Goal: Use online tool/utility: Utilize a website feature to perform a specific function

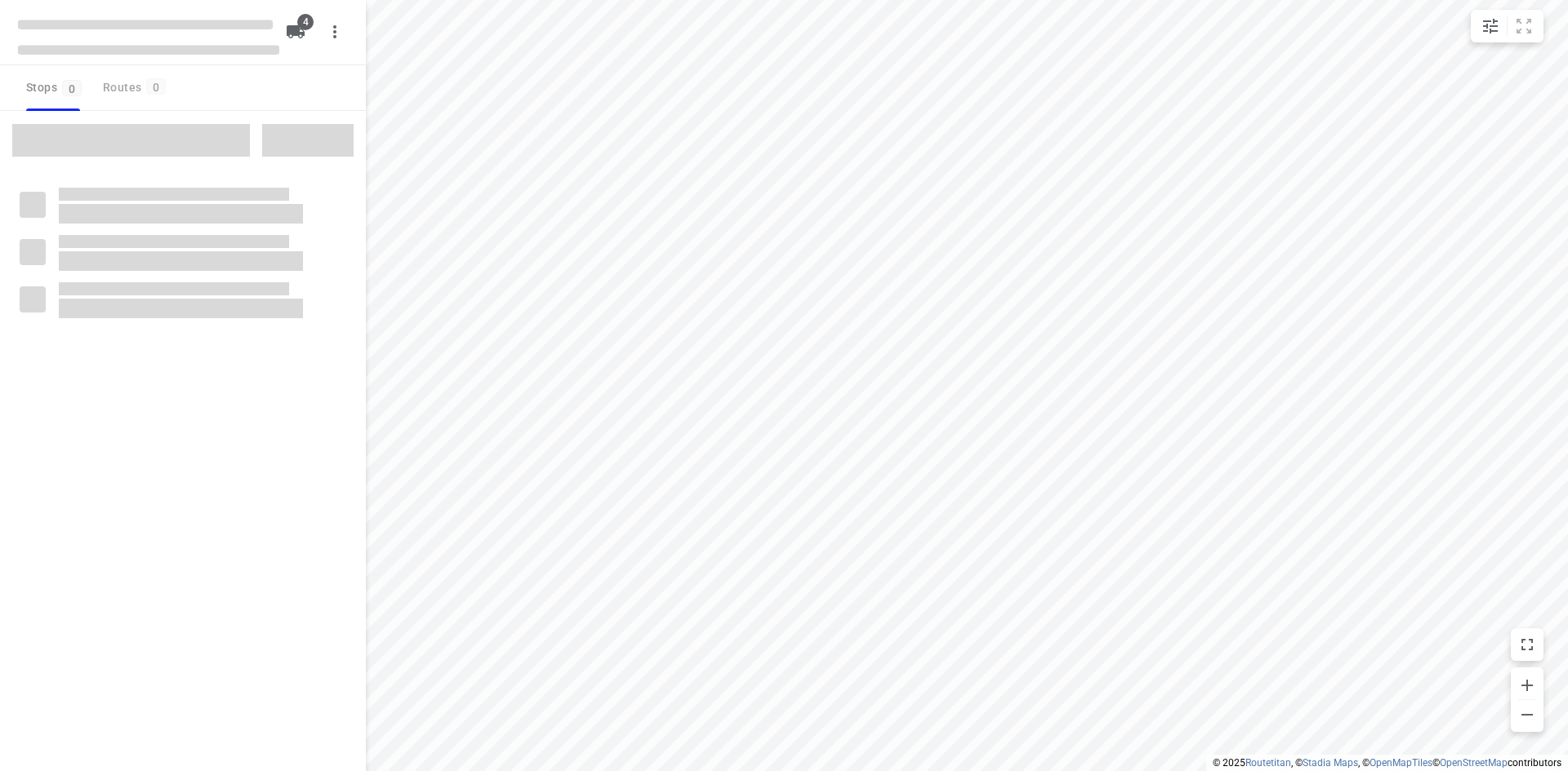
type input "distance"
type input "10"
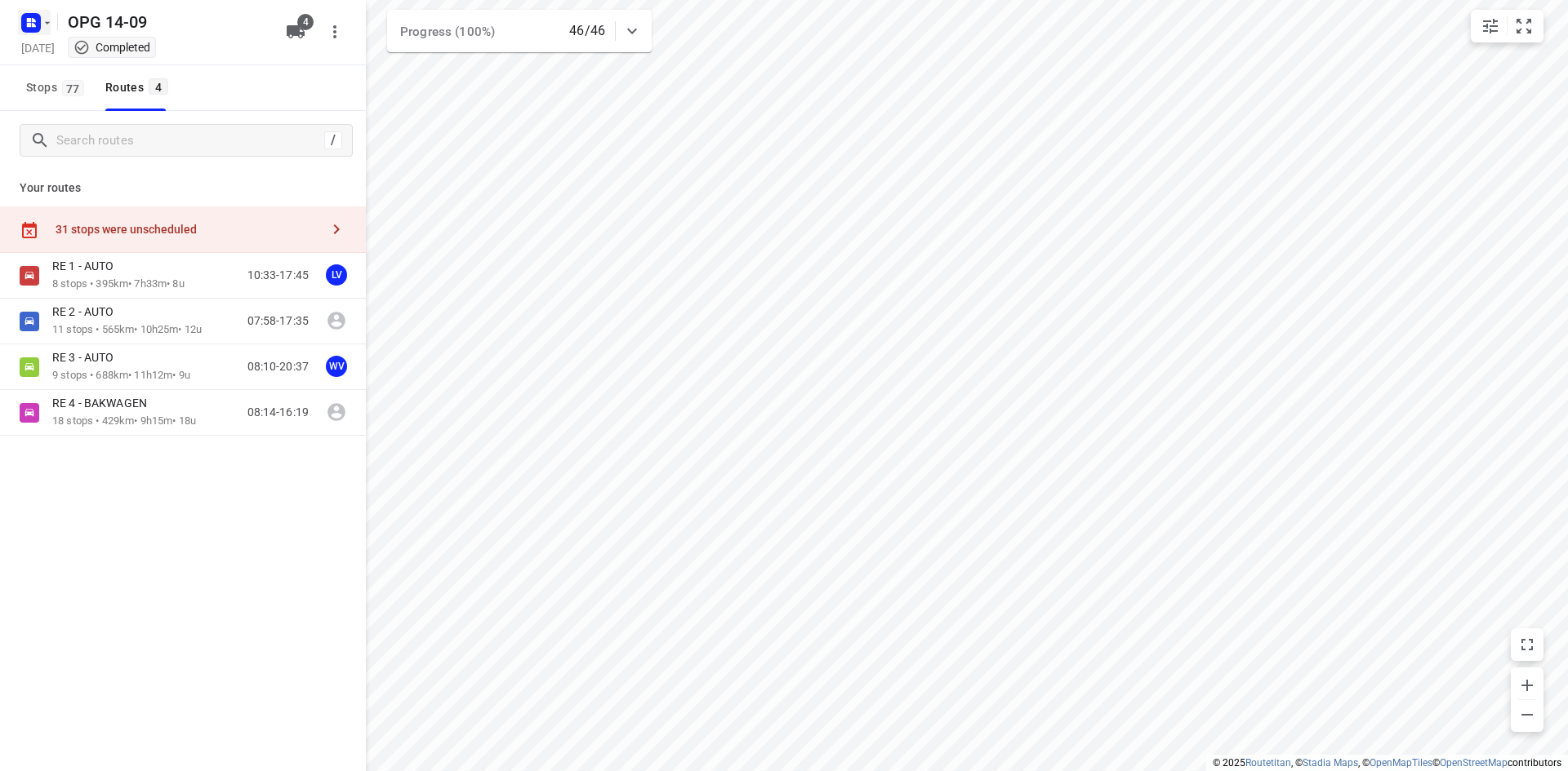
click at [50, 24] on icon "button" at bounding box center [47, 22] width 14 height 13
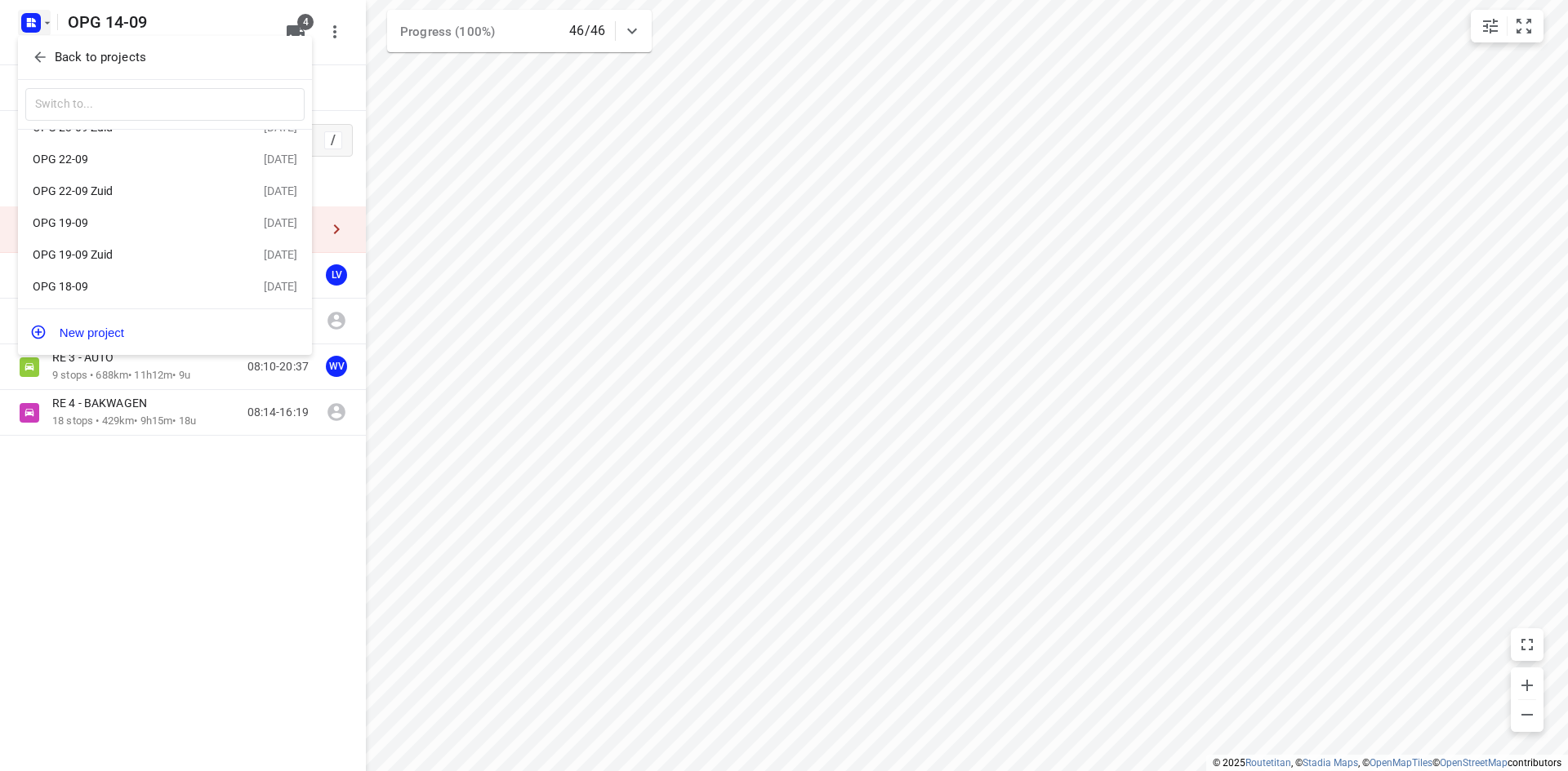
scroll to position [82, 0]
click at [98, 204] on div "OPG 19-09" at bounding box center [126, 197] width 188 height 13
type input "time"
type input "5"
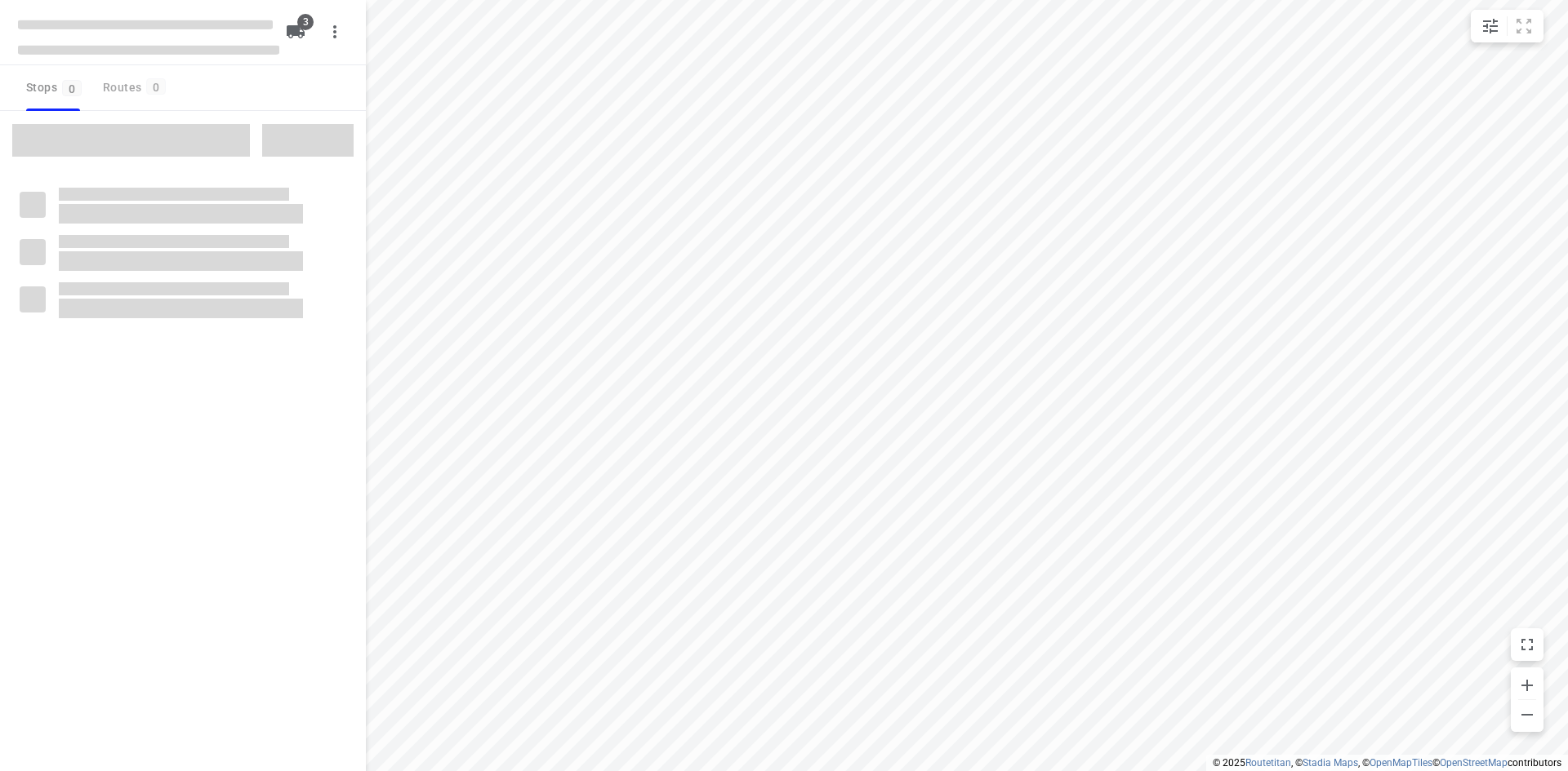
type input "distance"
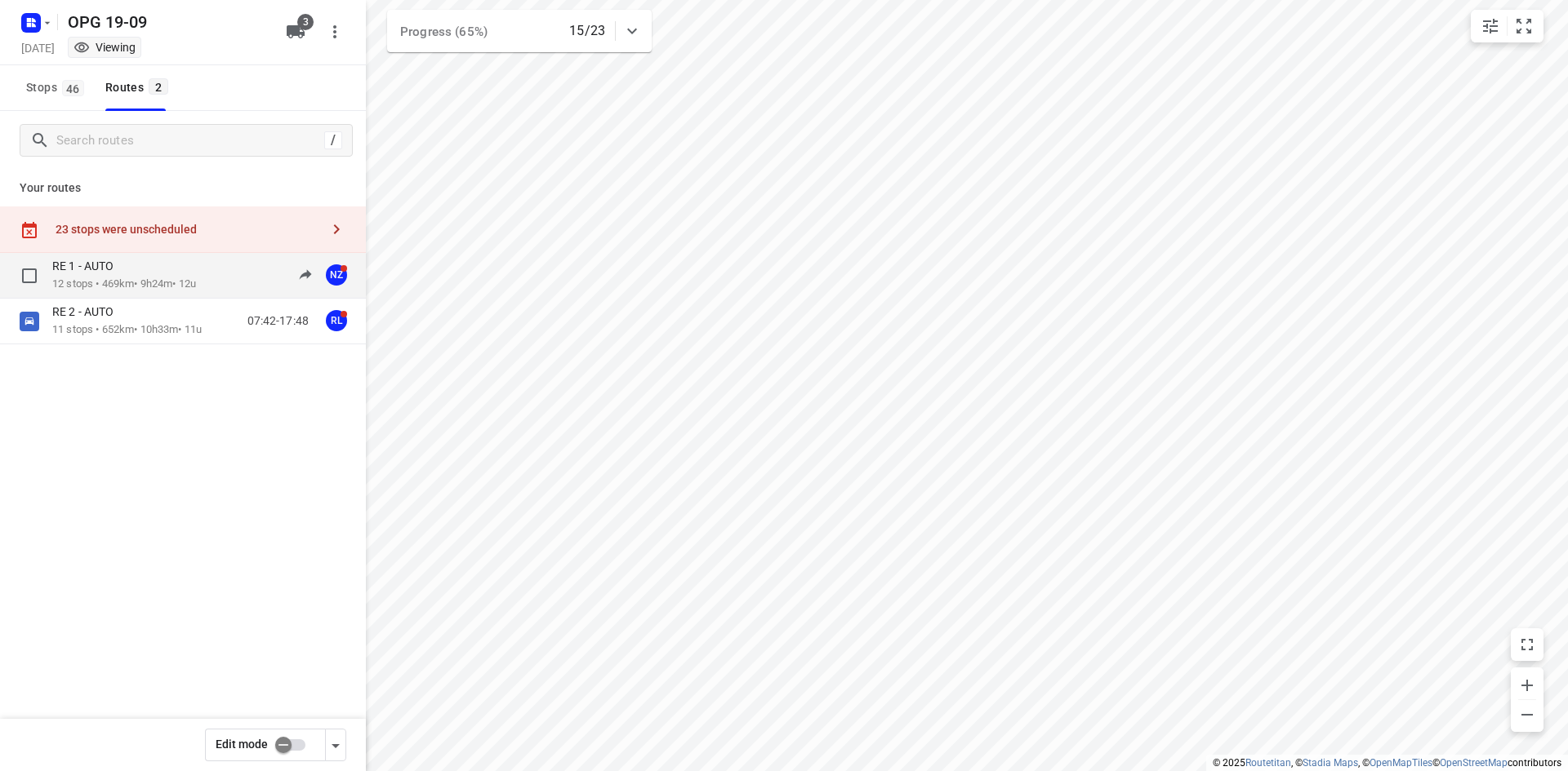
click at [122, 278] on p "12 stops • 469km • 9h24m • 12u" at bounding box center [124, 284] width 144 height 15
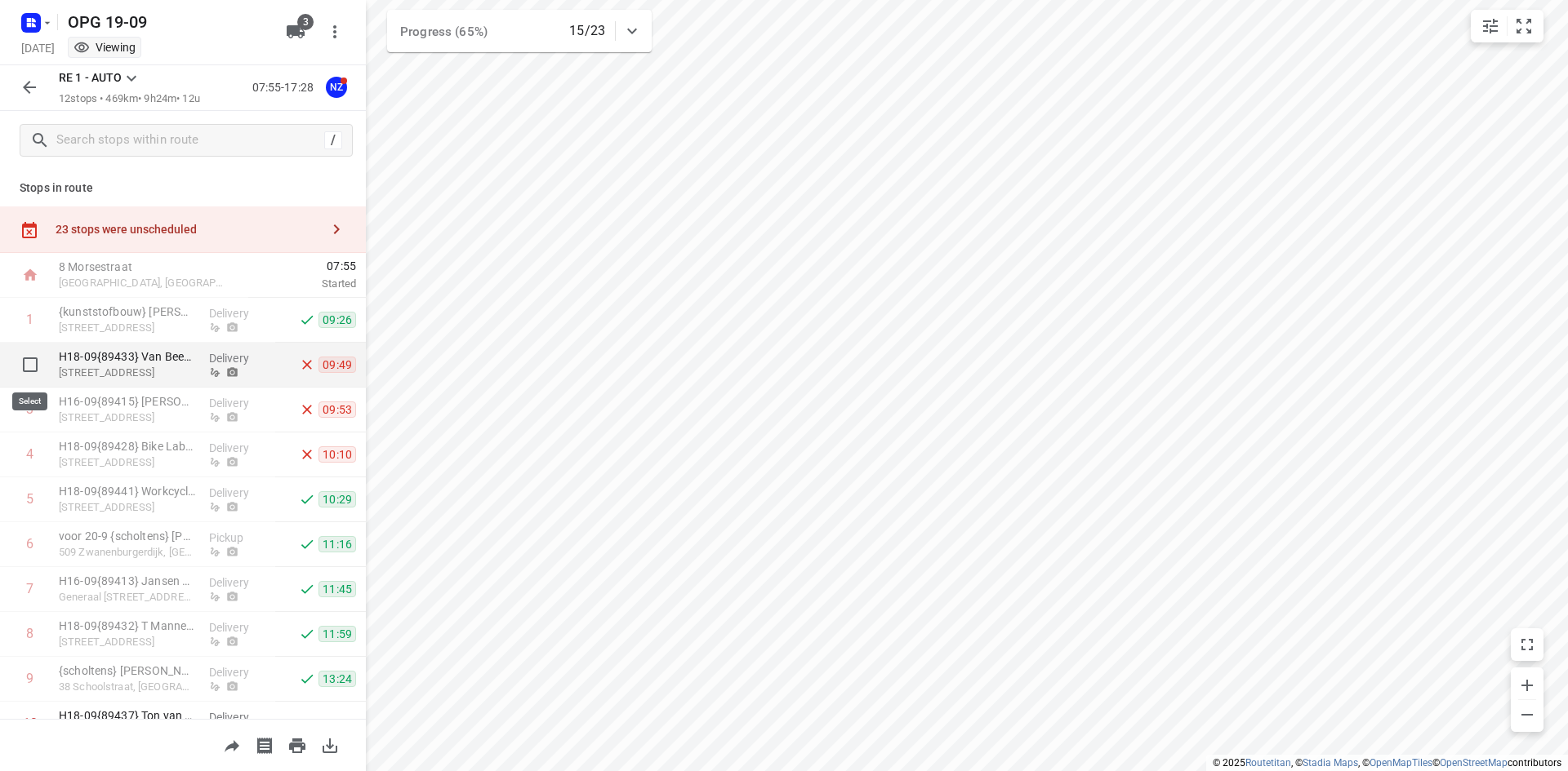
click at [35, 357] on input "checkbox" at bounding box center [30, 364] width 32 height 32
checkbox input "true"
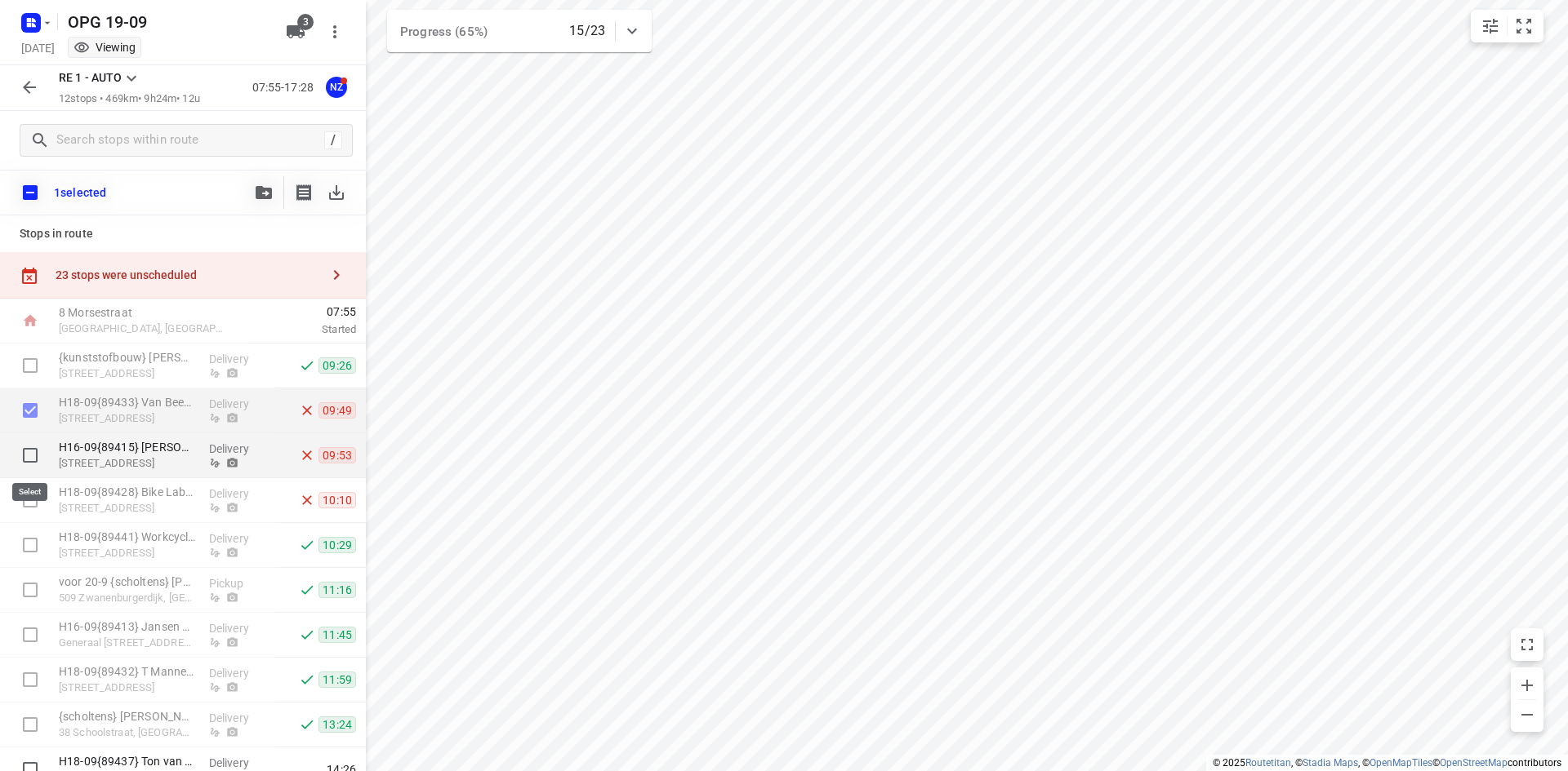
click at [32, 461] on input "checkbox" at bounding box center [30, 455] width 32 height 32
checkbox input "true"
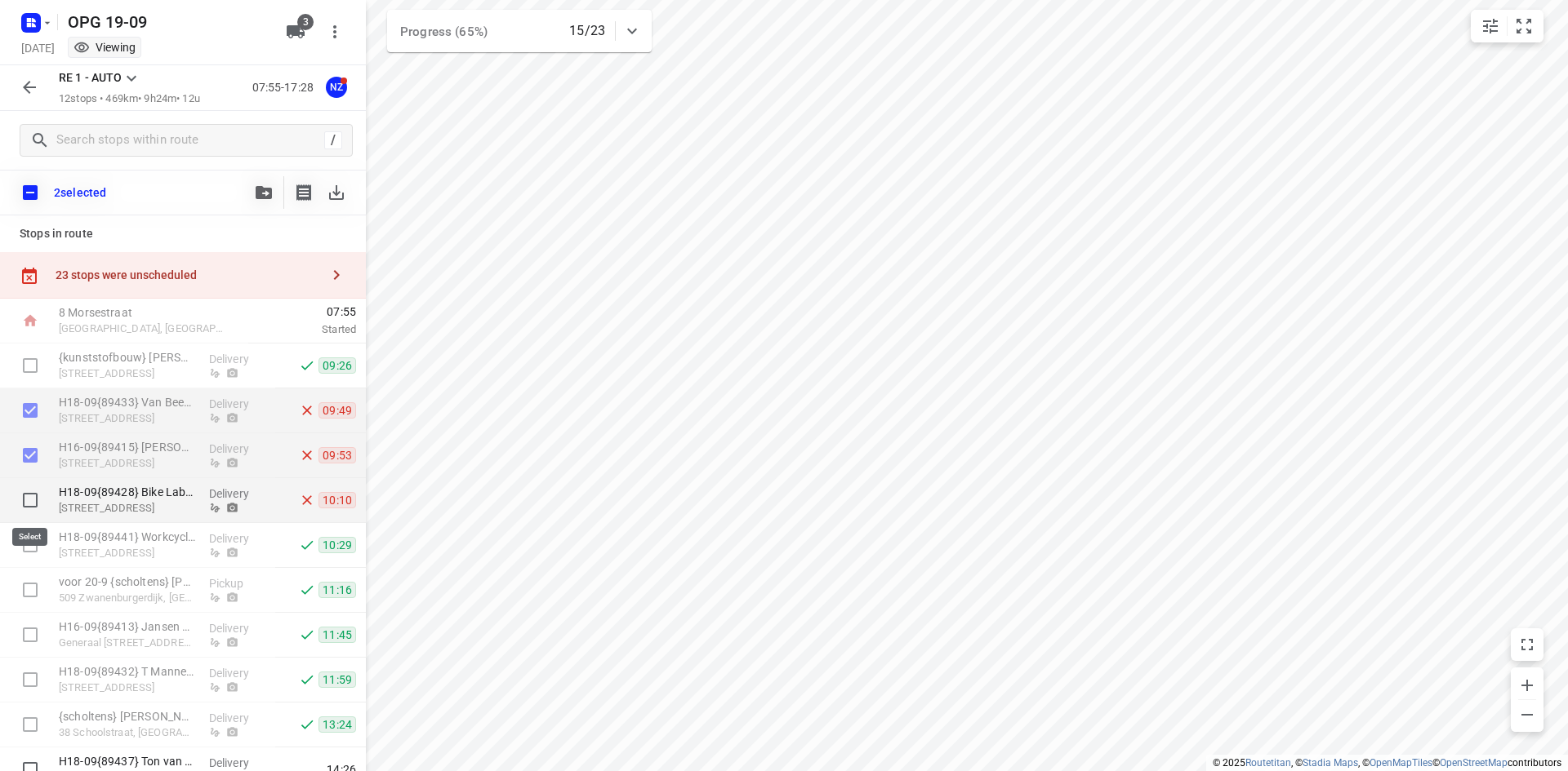
click at [23, 494] on input "checkbox" at bounding box center [30, 500] width 32 height 32
checkbox input "true"
click at [267, 196] on icon "button" at bounding box center [264, 193] width 16 height 13
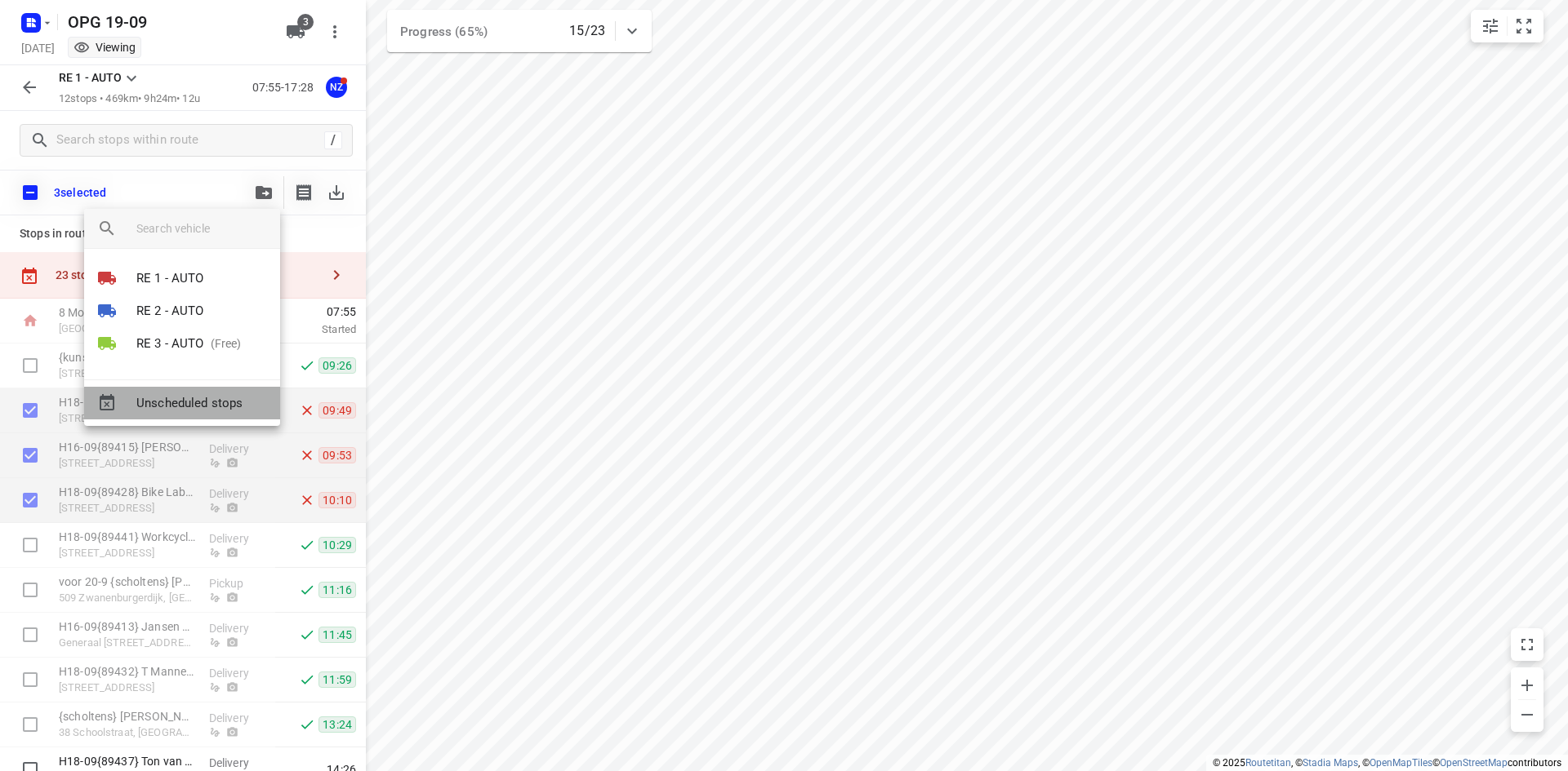
click at [218, 410] on span "Unscheduled stops" at bounding box center [201, 403] width 131 height 19
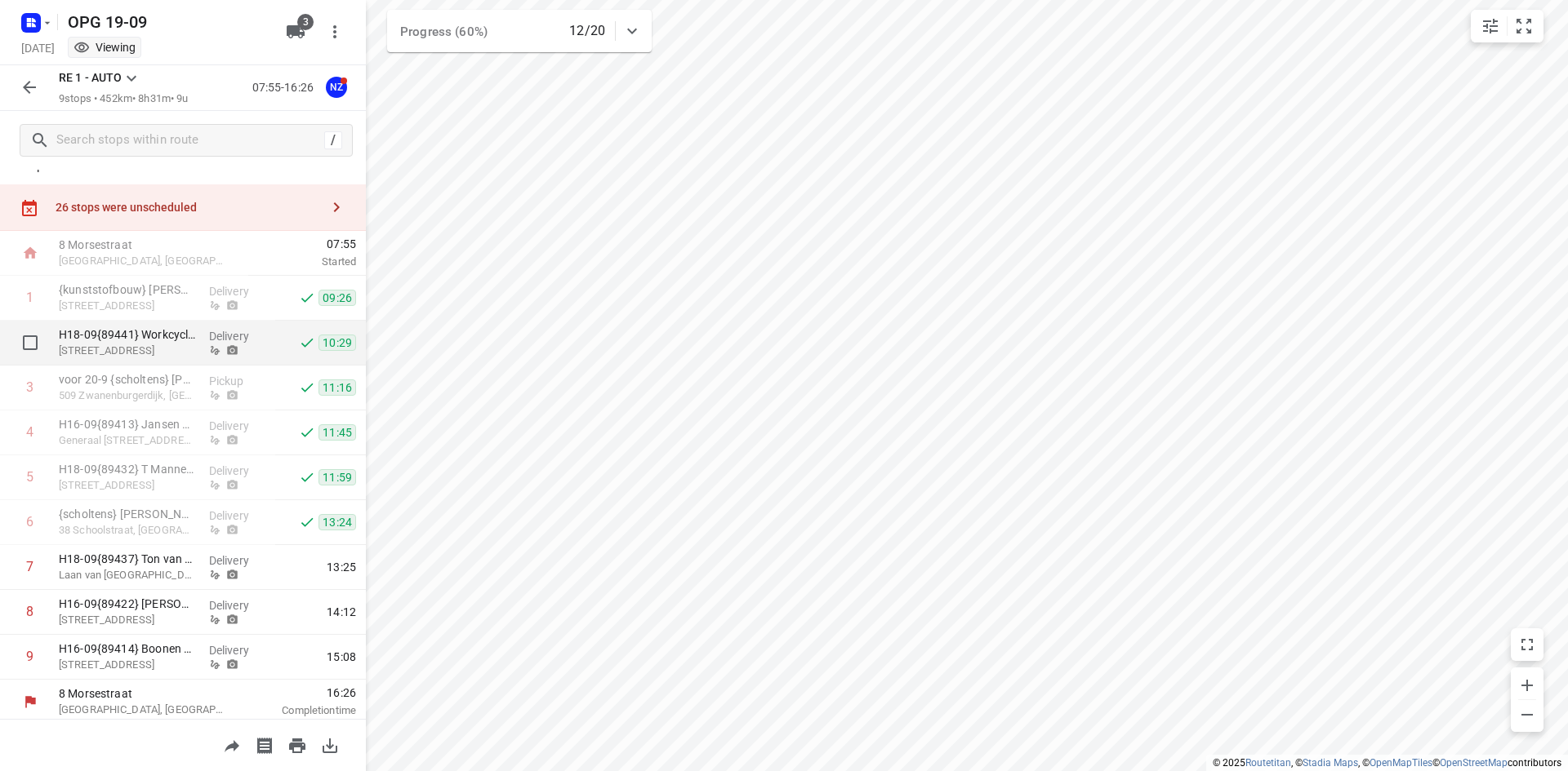
scroll to position [28, 0]
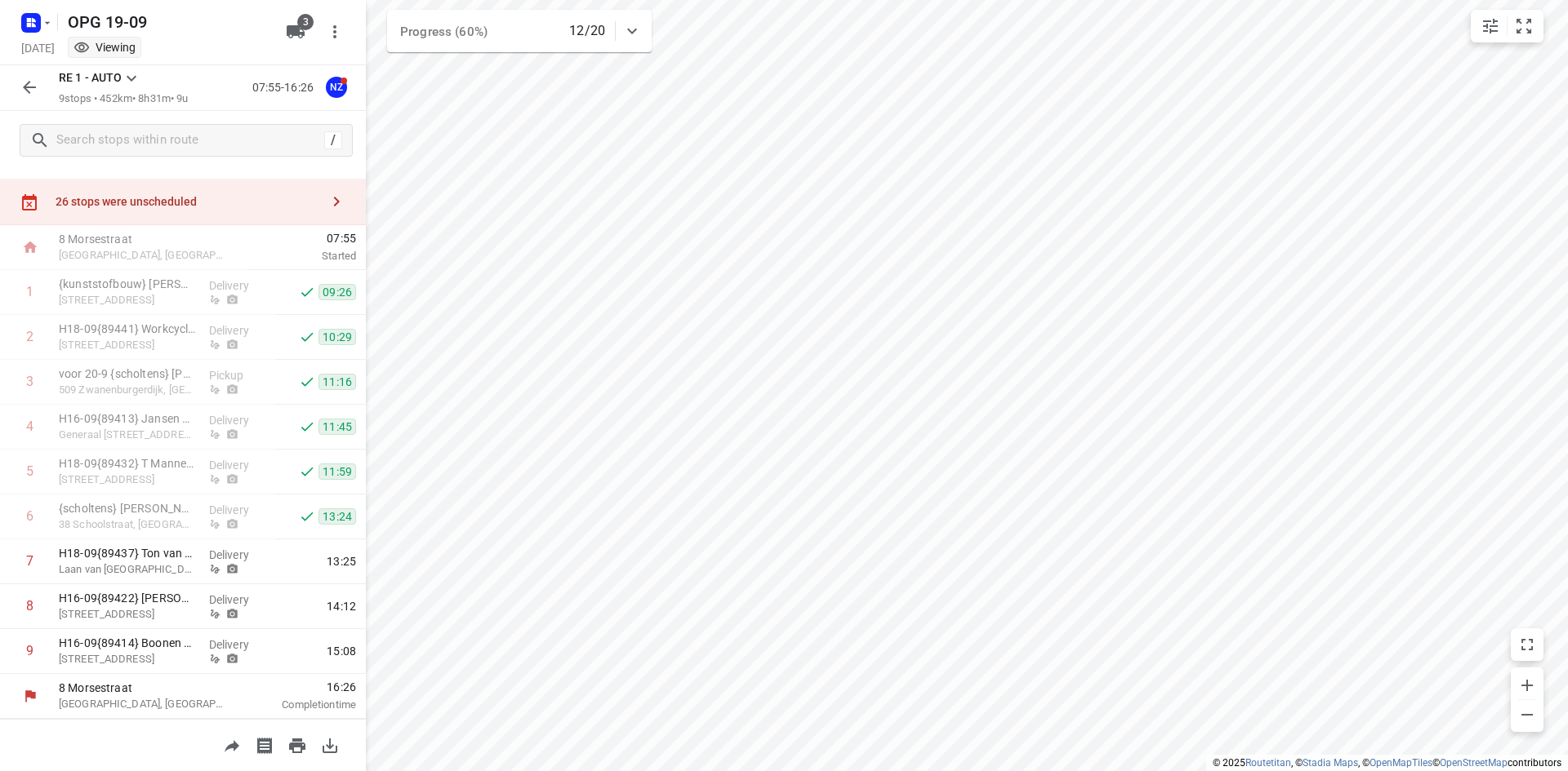
drag, startPoint x: 173, startPoint y: 381, endPoint x: 243, endPoint y: 175, distance: 217.6
click at [243, 175] on div "Stops in route 26 stops were unscheduled [GEOGRAPHIC_DATA], [GEOGRAPHIC_DATA] 0…" at bounding box center [183, 444] width 365 height 550
click at [129, 80] on icon at bounding box center [131, 78] width 20 height 20
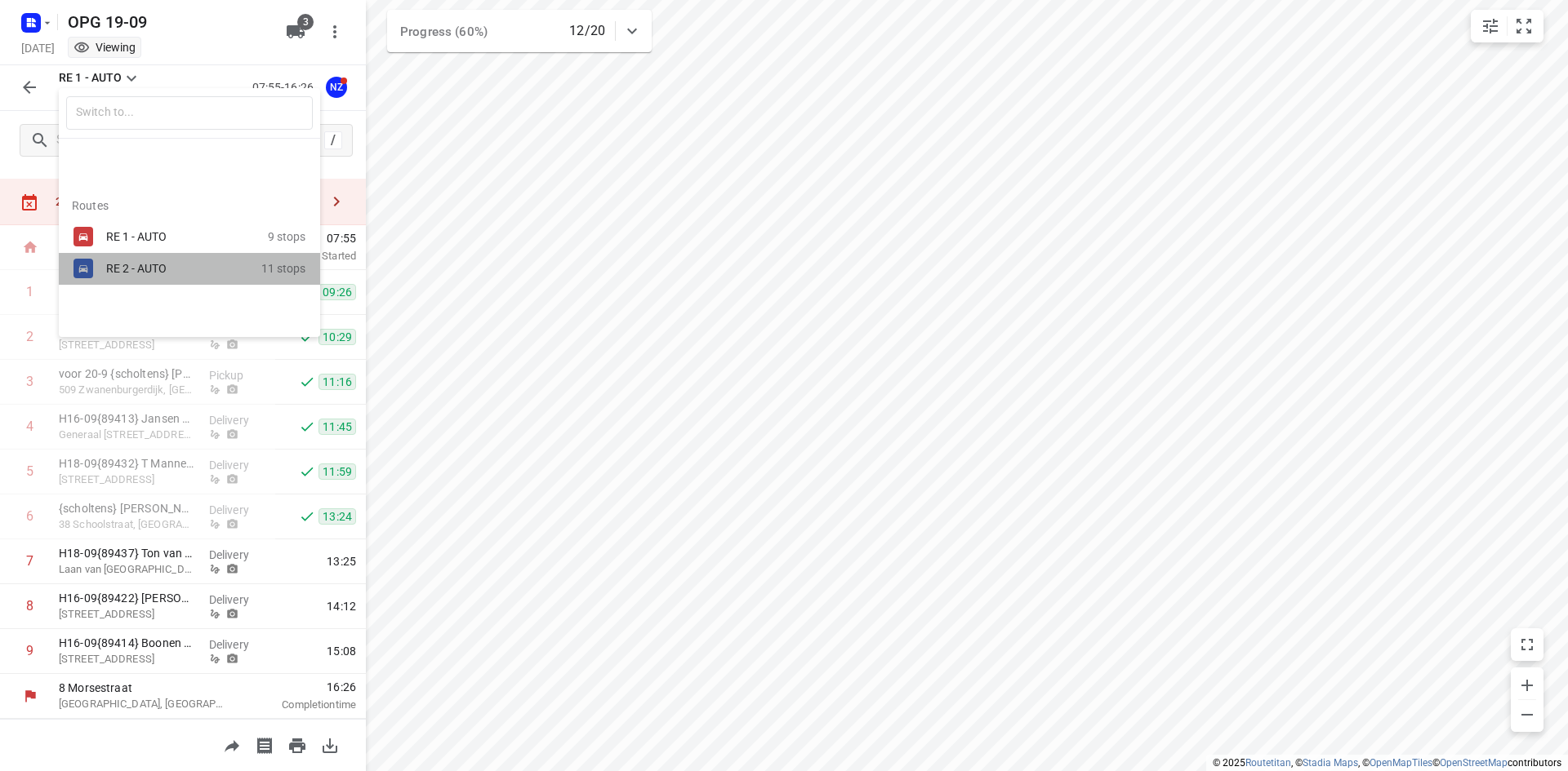
click at [145, 275] on div "RE 2 - AUTO" at bounding box center [176, 268] width 139 height 13
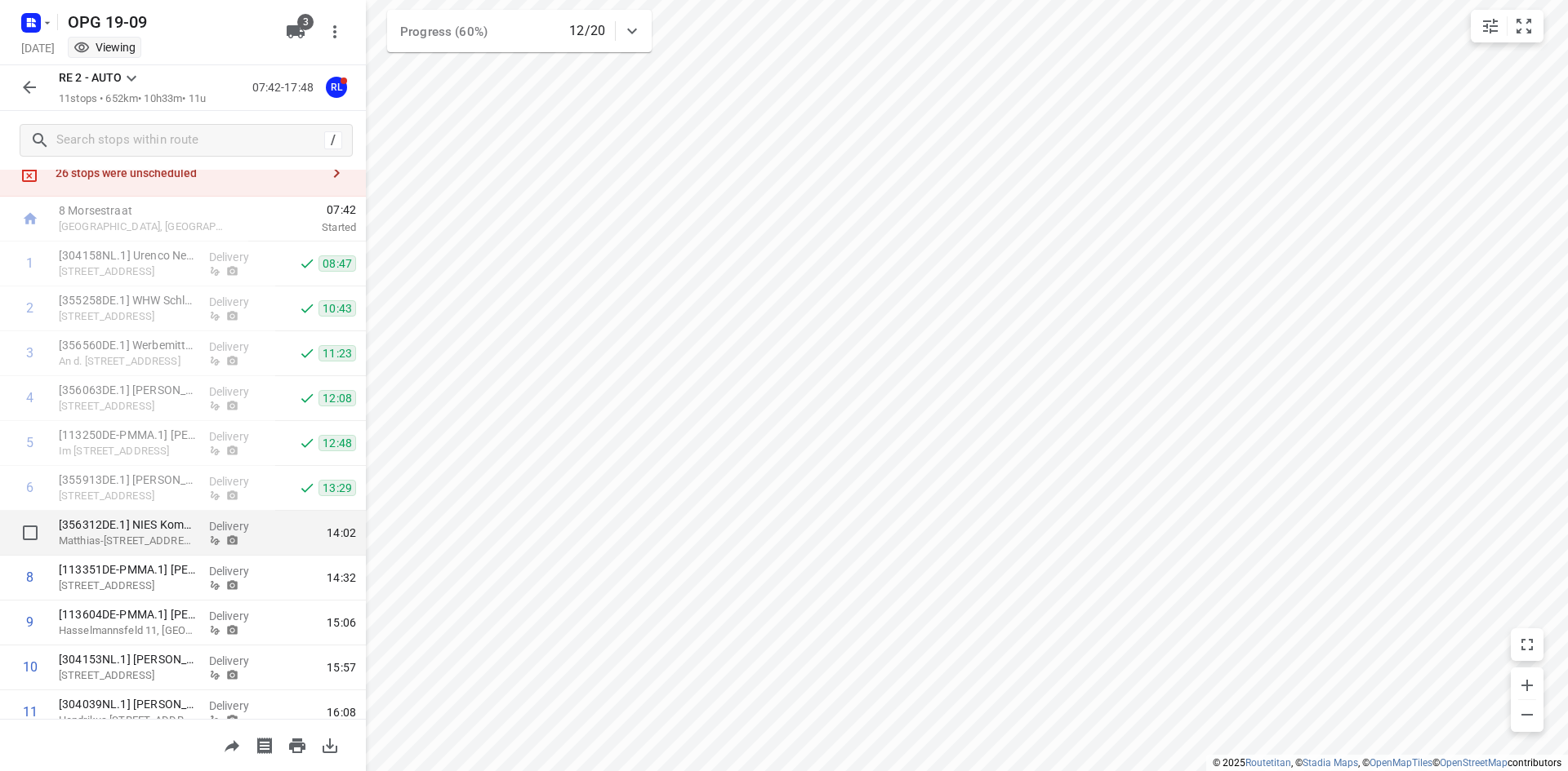
scroll to position [0, 0]
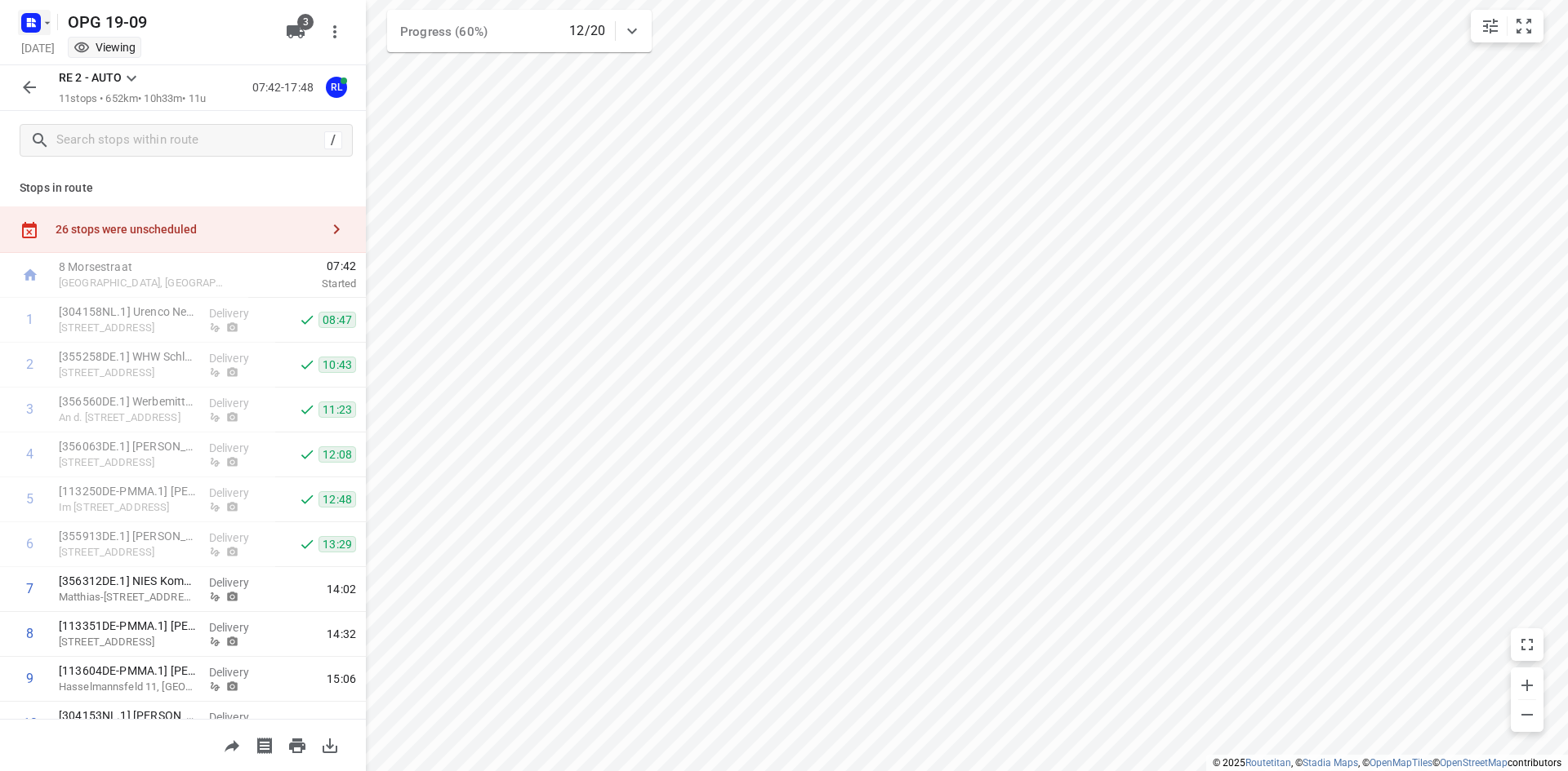
click at [49, 17] on icon "button" at bounding box center [47, 22] width 14 height 13
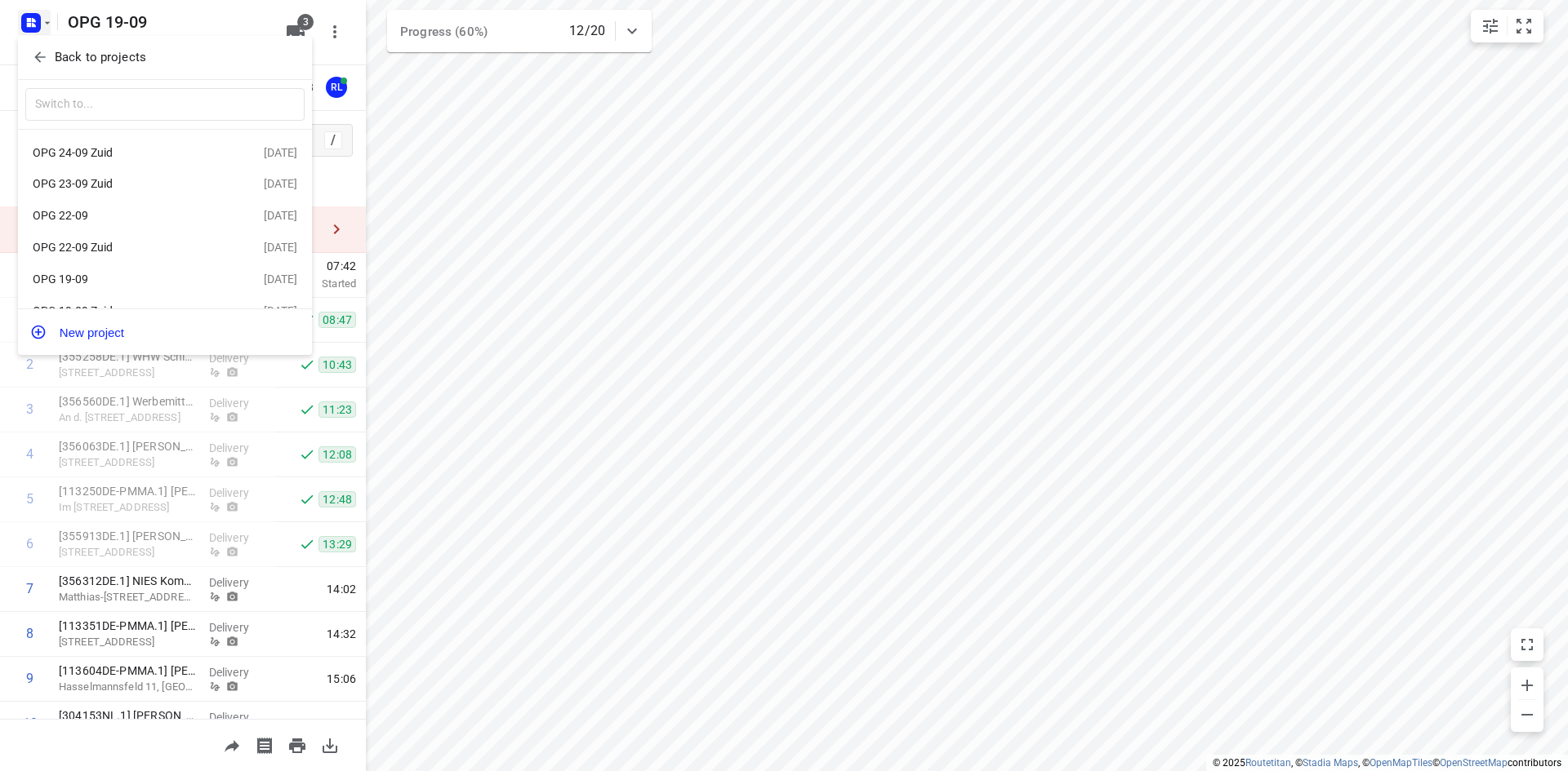
click at [119, 58] on p "Back to projects" at bounding box center [101, 58] width 92 height 19
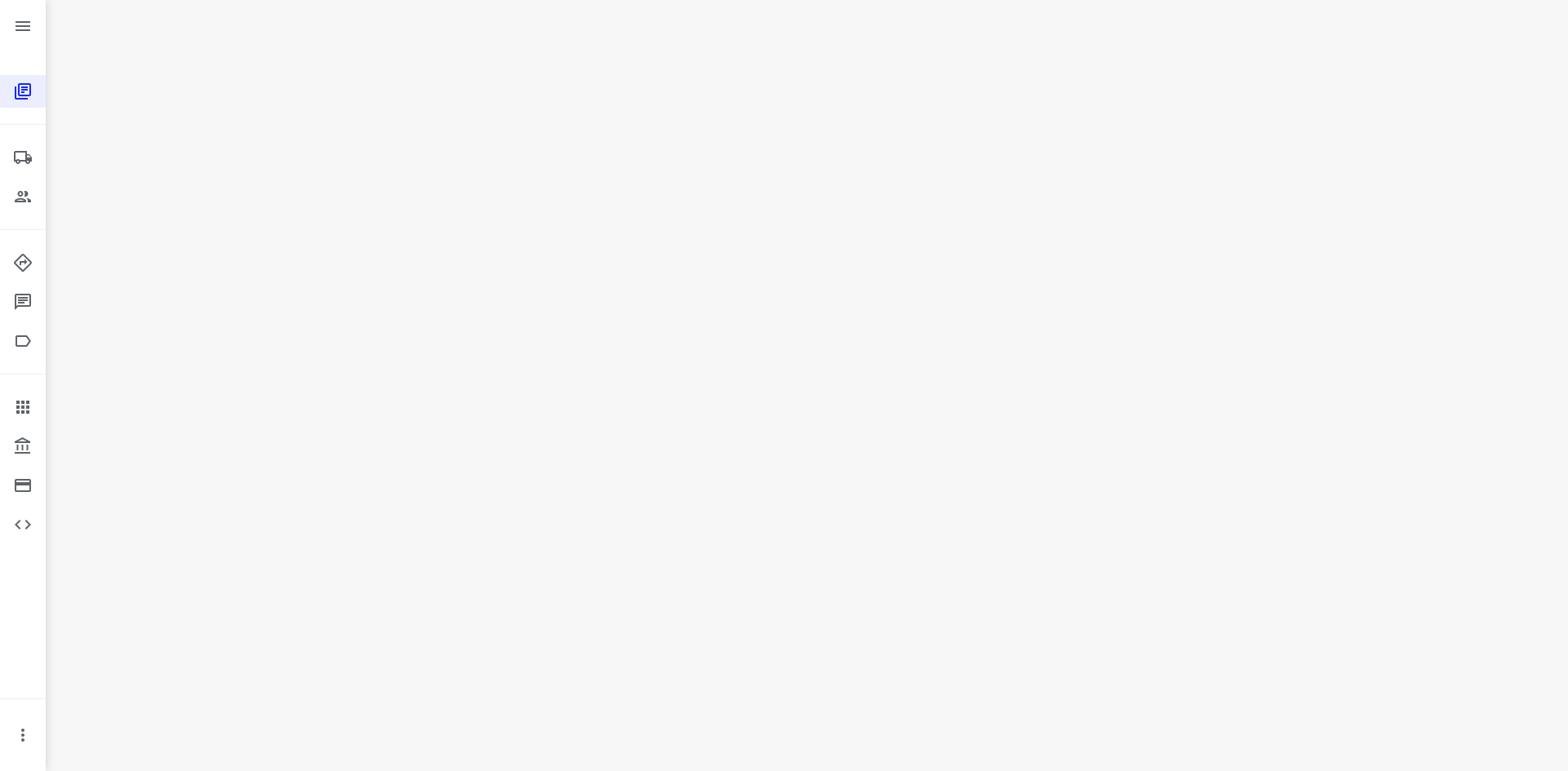
click at [119, 58] on div "i © 2025 Routetitan , © Stadia Maps , © OpenMapTiles © OpenStreetMap contributo…" at bounding box center [807, 385] width 1522 height 771
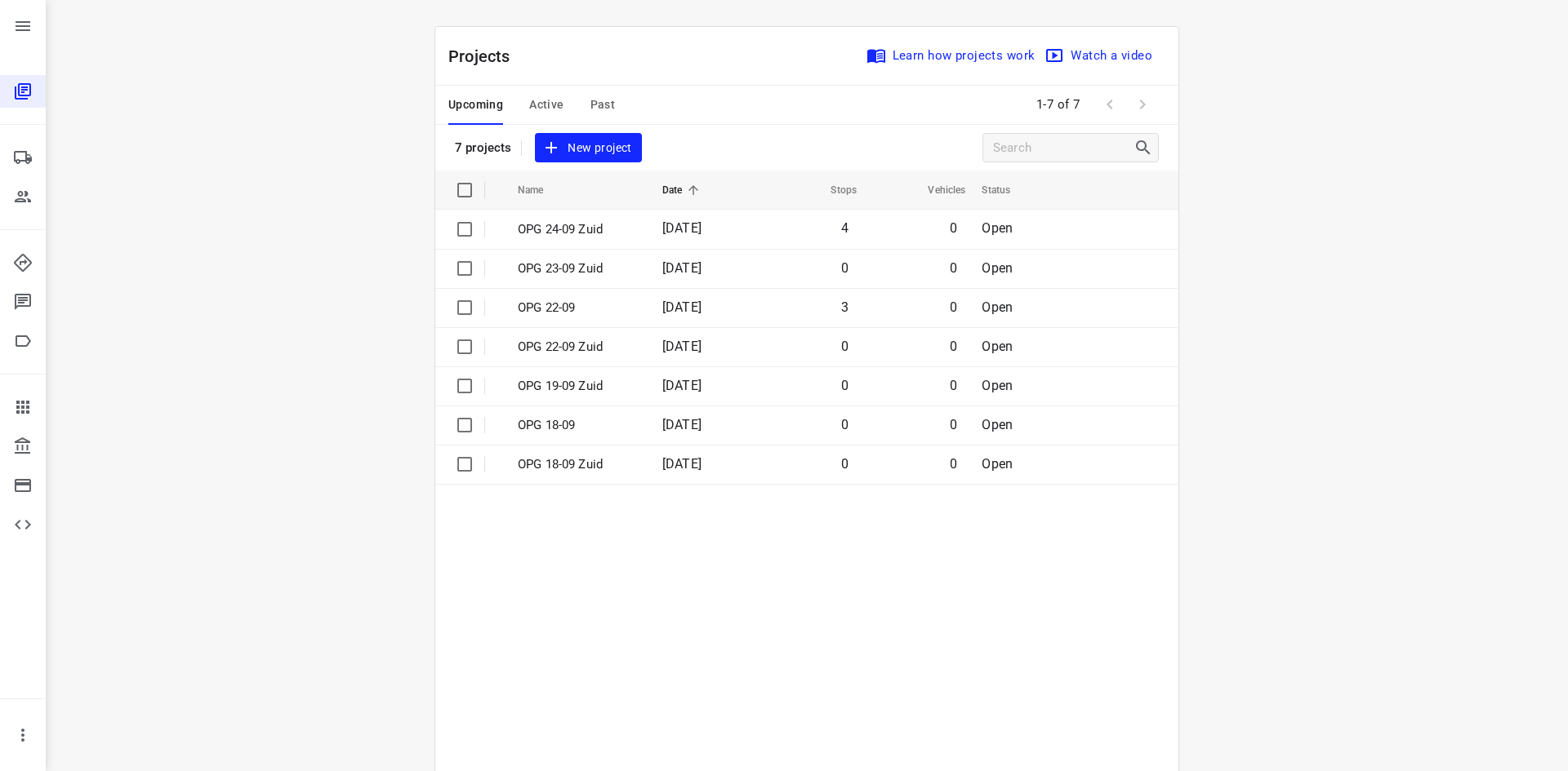
click at [279, 37] on div "i © 2025 Routetitan , © Stadia Maps , © OpenMapTiles © OpenStreetMap contributo…" at bounding box center [807, 385] width 1522 height 771
